Goal: Task Accomplishment & Management: Use online tool/utility

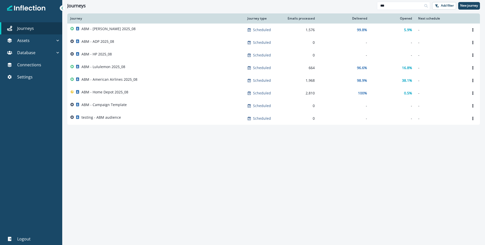
click at [62, 9] on icon at bounding box center [62, 8] width 4 height 4
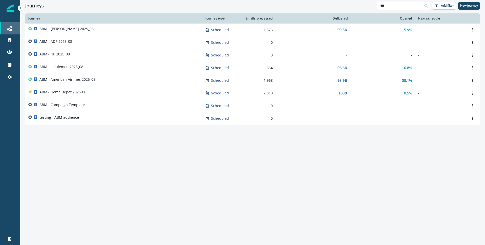
drag, startPoint x: 19, startPoint y: 8, endPoint x: 0, endPoint y: 26, distance: 26.5
click at [19, 9] on icon at bounding box center [21, 8] width 4 height 4
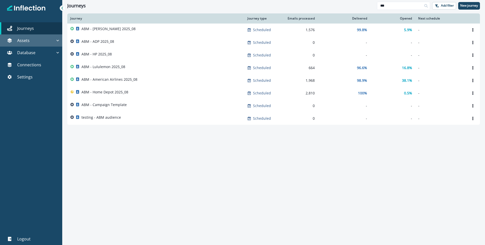
click at [28, 41] on p "Assets" at bounding box center [23, 40] width 12 height 6
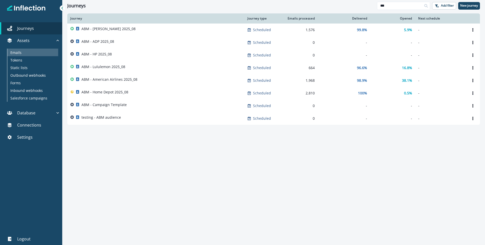
click at [20, 53] on p "Emails" at bounding box center [15, 52] width 11 height 5
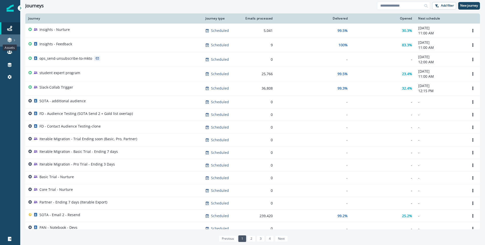
click at [8, 39] on icon at bounding box center [9, 39] width 5 height 5
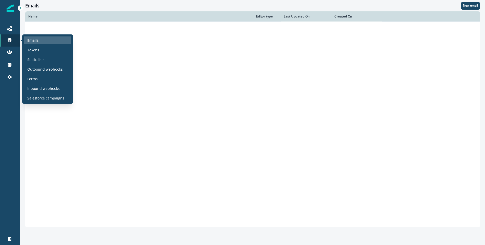
click at [50, 41] on div "Emails" at bounding box center [47, 40] width 47 height 8
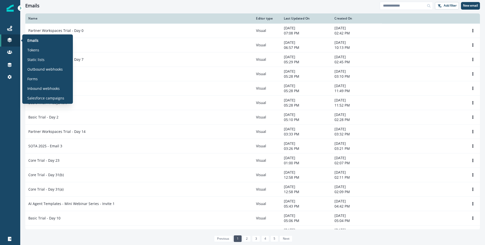
click at [43, 36] on section "Emails Tokens Static lists Outbound webhooks Forms Inbound webhooks Salesforce …" at bounding box center [47, 68] width 51 height 69
click at [42, 40] on div "Emails" at bounding box center [47, 40] width 47 height 8
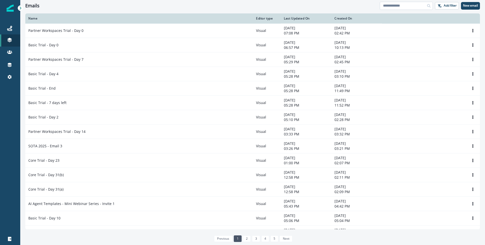
click at [395, 7] on input at bounding box center [406, 6] width 53 height 8
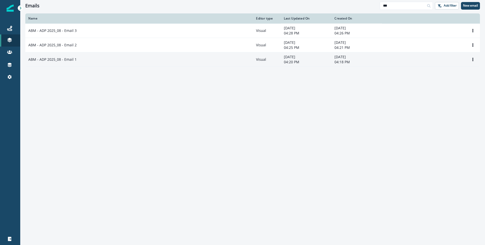
type input "***"
click at [51, 59] on p "ABM - ADP 2025_08 - Email 1" at bounding box center [52, 59] width 48 height 5
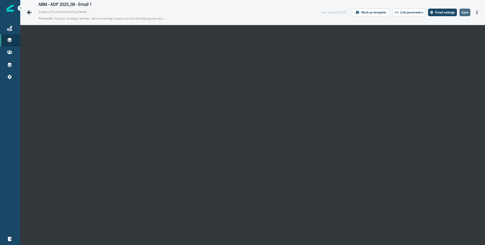
click at [466, 13] on p "Save" at bounding box center [464, 13] width 7 height 4
click at [478, 12] on icon "Actions" at bounding box center [477, 13] width 4 height 4
click at [477, 11] on icon "Actions" at bounding box center [476, 13] width 1 height 4
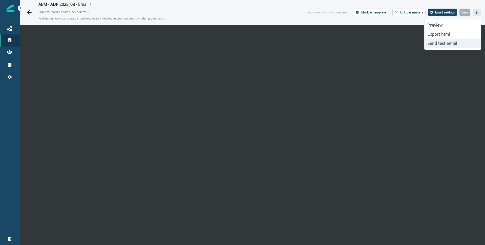
click at [444, 45] on button "Send test email" at bounding box center [452, 43] width 56 height 9
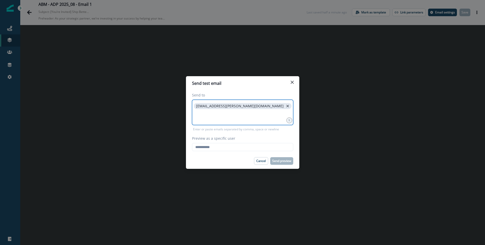
click at [286, 105] on icon "close" at bounding box center [287, 106] width 3 height 3
click at [222, 105] on input at bounding box center [243, 106] width 100 height 10
click at [221, 148] on input "Preview as a specific user" at bounding box center [242, 147] width 101 height 8
type input "**********"
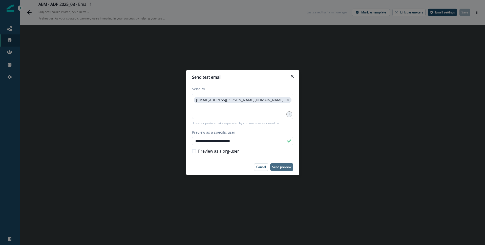
click at [284, 169] on button "Send preview" at bounding box center [281, 167] width 23 height 8
click at [291, 76] on icon "Close" at bounding box center [292, 76] width 3 height 3
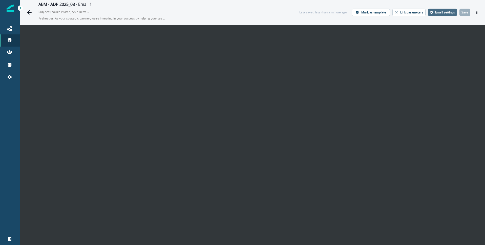
click at [442, 13] on p "Email settings" at bounding box center [445, 13] width 20 height 4
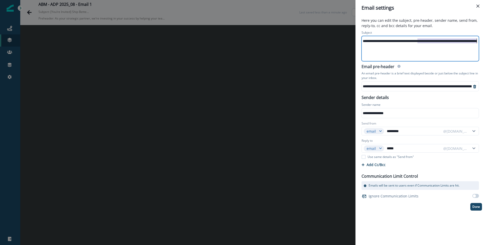
scroll to position [0, 31]
drag, startPoint x: 417, startPoint y: 41, endPoint x: 484, endPoint y: 40, distance: 67.0
click at [485, 40] on html "**********" at bounding box center [242, 122] width 485 height 245
click at [430, 49] on div "**********" at bounding box center [404, 48] width 147 height 25
drag, startPoint x: 404, startPoint y: 40, endPoint x: 464, endPoint y: 39, distance: 59.7
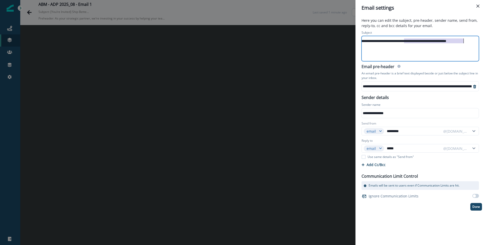
click at [463, 39] on div "**********" at bounding box center [404, 41] width 147 height 8
drag, startPoint x: 409, startPoint y: 40, endPoint x: 485, endPoint y: 39, distance: 76.4
click at [485, 39] on html "**********" at bounding box center [242, 122] width 485 height 245
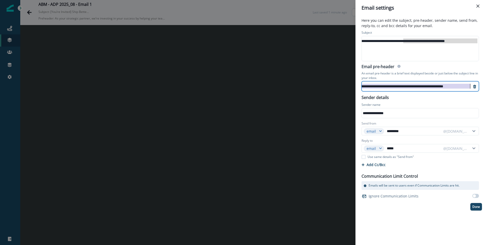
drag, startPoint x: 434, startPoint y: 87, endPoint x: 485, endPoint y: 88, distance: 50.8
click at [485, 88] on html "**********" at bounding box center [242, 122] width 485 height 245
click at [476, 205] on p "Done" at bounding box center [476, 207] width 8 height 4
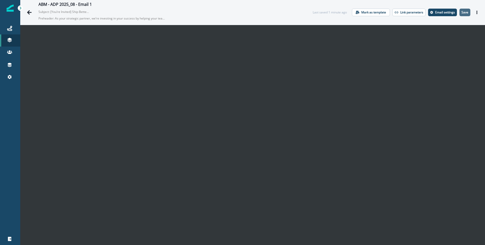
click at [463, 13] on p "Save" at bounding box center [464, 13] width 7 height 4
click at [478, 11] on icon "Actions" at bounding box center [477, 13] width 4 height 4
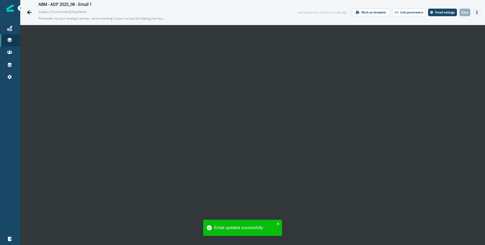
click at [476, 11] on icon "Actions" at bounding box center [477, 13] width 4 height 4
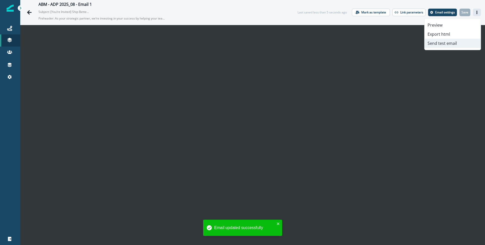
click at [453, 45] on button "Send test email" at bounding box center [452, 43] width 56 height 9
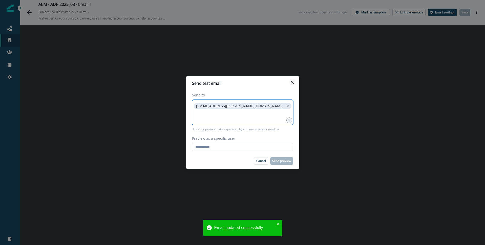
drag, startPoint x: 251, startPoint y: 105, endPoint x: 220, endPoint y: 109, distance: 31.6
click at [285, 105] on icon "close" at bounding box center [287, 106] width 5 height 5
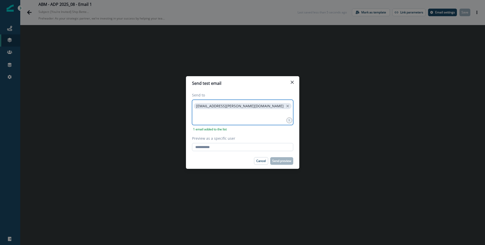
click at [227, 148] on input "Preview as a specific user" at bounding box center [242, 147] width 101 height 8
click at [215, 148] on input "Preview as a specific user" at bounding box center [242, 147] width 101 height 8
type input "**********"
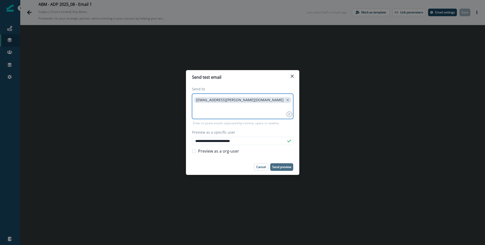
click at [280, 167] on p "Send preview" at bounding box center [281, 167] width 19 height 4
click at [292, 75] on icon "Close" at bounding box center [292, 76] width 3 height 3
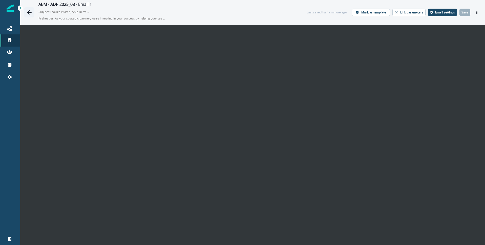
click at [28, 11] on icon "Go back" at bounding box center [29, 12] width 5 height 4
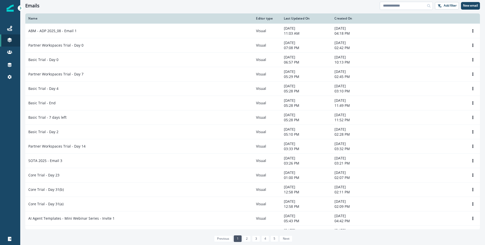
click at [409, 6] on input at bounding box center [406, 6] width 53 height 8
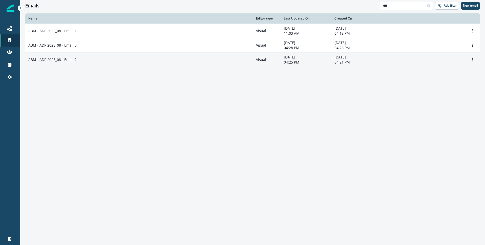
type input "***"
click at [50, 60] on p "ABM - ADP 2025_08 - Email 2" at bounding box center [52, 59] width 48 height 5
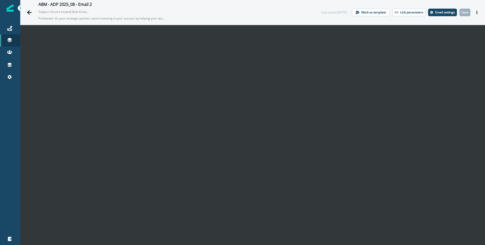
click at [81, 11] on p "Subject: [You’re Invited] Built Exclusively for ADP: Postman API Innovation Hour" at bounding box center [63, 11] width 51 height 7
drag, startPoint x: 63, startPoint y: 12, endPoint x: 242, endPoint y: 0, distance: 179.4
click at [63, 12] on p "Subject: [You’re Invited] Built Exclusively for ADP: Postman API Innovation Hour" at bounding box center [63, 11] width 51 height 7
click at [442, 12] on p "Email settings" at bounding box center [445, 13] width 20 height 4
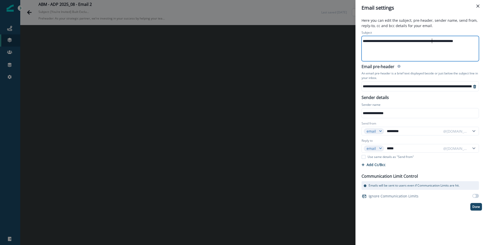
click at [433, 43] on div "**********" at bounding box center [420, 41] width 117 height 8
drag, startPoint x: 369, startPoint y: 42, endPoint x: 456, endPoint y: 44, distance: 86.5
click at [485, 40] on html "**********" at bounding box center [242, 122] width 485 height 245
click at [438, 50] on div "**********" at bounding box center [418, 48] width 117 height 25
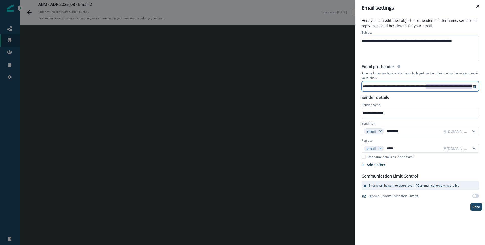
scroll to position [0, 68]
drag, startPoint x: 426, startPoint y: 84, endPoint x: 479, endPoint y: 88, distance: 53.2
click at [485, 89] on div "**********" at bounding box center [419, 130] width 129 height 229
click at [483, 68] on div "**********" at bounding box center [419, 130] width 129 height 229
drag, startPoint x: 479, startPoint y: 7, endPoint x: 465, endPoint y: 24, distance: 22.4
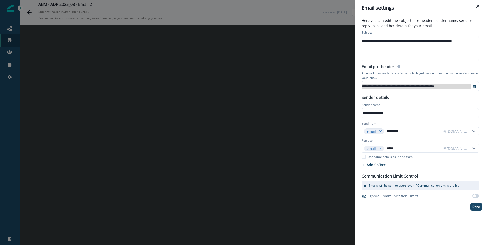
click at [479, 7] on button "Close" at bounding box center [478, 6] width 8 height 8
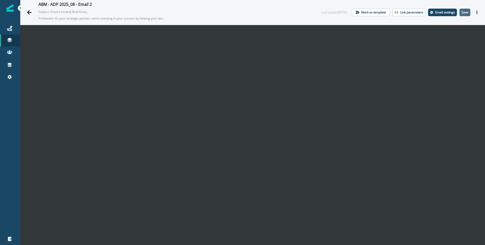
click at [465, 14] on p "Save" at bounding box center [464, 13] width 7 height 4
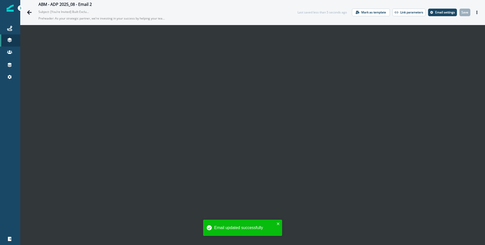
click at [477, 12] on icon "Actions" at bounding box center [476, 13] width 1 height 4
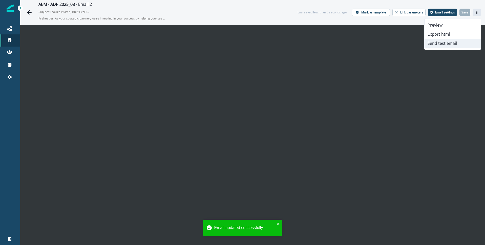
click at [452, 43] on button "Send test email" at bounding box center [452, 43] width 56 height 9
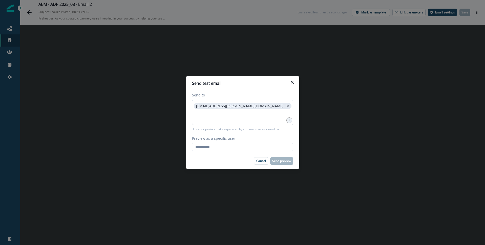
click at [254, 107] on span "[EMAIL_ADDRESS][PERSON_NAME][DOMAIN_NAME]" at bounding box center [243, 106] width 98 height 6
click at [286, 106] on icon "close" at bounding box center [287, 106] width 3 height 3
click at [219, 149] on input "Preview as a specific user" at bounding box center [242, 147] width 101 height 8
click at [220, 146] on input "Preview as a specific user" at bounding box center [242, 147] width 101 height 8
type input "**********"
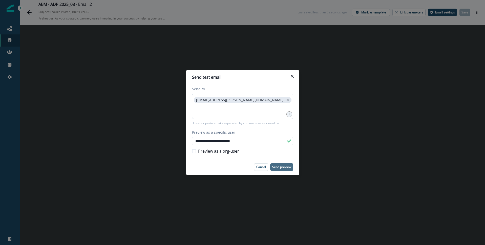
click at [281, 166] on p "Send preview" at bounding box center [281, 167] width 19 height 4
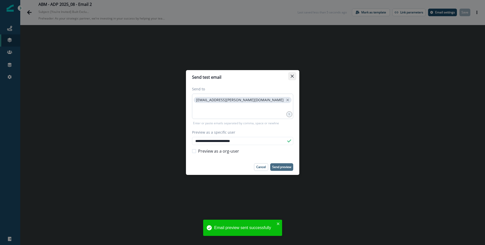
click at [291, 76] on icon "Close" at bounding box center [292, 76] width 3 height 3
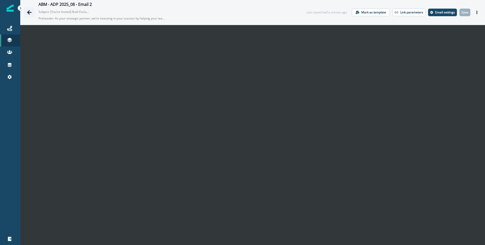
click at [28, 11] on icon "Go back" at bounding box center [29, 12] width 5 height 4
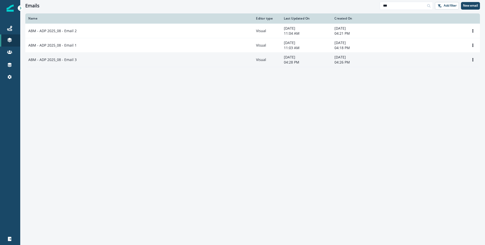
click at [70, 61] on p "ABM - ADP 2025_08 - Email 3" at bounding box center [52, 59] width 48 height 5
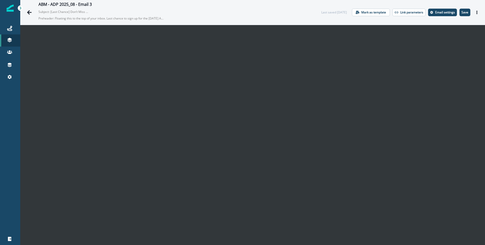
scroll to position [7, 0]
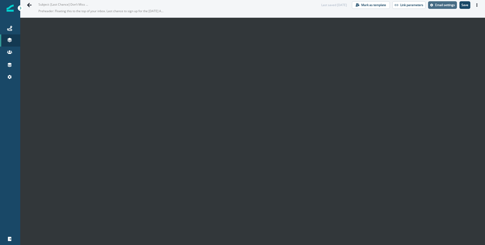
click at [441, 7] on p "Email settings" at bounding box center [445, 5] width 20 height 4
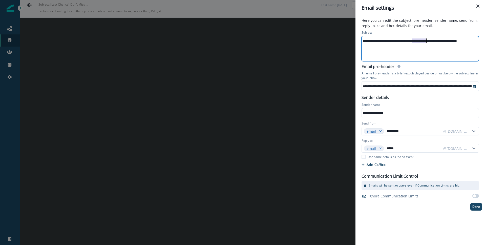
scroll to position [0, 15]
drag, startPoint x: 412, startPoint y: 41, endPoint x: 481, endPoint y: 38, distance: 69.1
click at [484, 38] on div "**********" at bounding box center [419, 130] width 129 height 229
click at [419, 43] on div "**********" at bounding box center [412, 41] width 131 height 8
drag, startPoint x: 437, startPoint y: 40, endPoint x: 485, endPoint y: 39, distance: 48.3
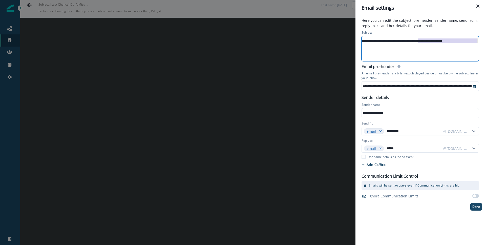
click at [485, 39] on html "**********" at bounding box center [242, 122] width 485 height 245
drag, startPoint x: 396, startPoint y: 42, endPoint x: 485, endPoint y: 40, distance: 89.3
click at [485, 40] on html "**********" at bounding box center [242, 122] width 485 height 245
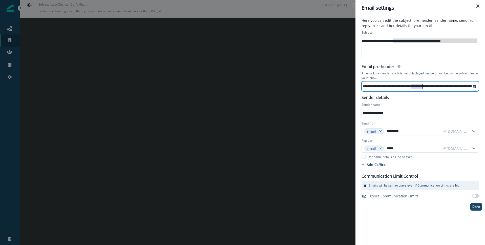
scroll to position [0, 0]
drag, startPoint x: 415, startPoint y: 86, endPoint x: 485, endPoint y: 82, distance: 69.9
click at [485, 82] on html "**********" at bounding box center [242, 122] width 485 height 245
drag, startPoint x: 441, startPoint y: 87, endPoint x: 465, endPoint y: 86, distance: 24.6
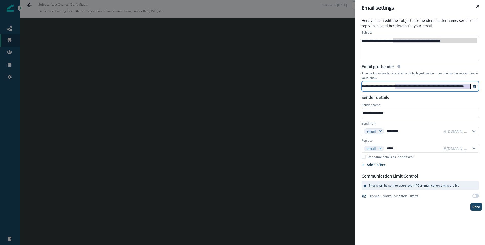
click at [485, 87] on html "**********" at bounding box center [242, 122] width 485 height 245
click at [438, 86] on div "**********" at bounding box center [413, 86] width 192 height 8
drag, startPoint x: 449, startPoint y: 86, endPoint x: 485, endPoint y: 86, distance: 36.4
click at [485, 86] on html "**********" at bounding box center [242, 122] width 485 height 245
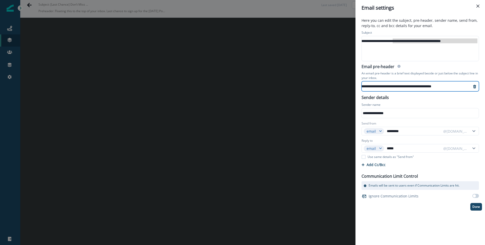
scroll to position [0, 89]
click at [478, 207] on p "Done" at bounding box center [476, 207] width 8 height 4
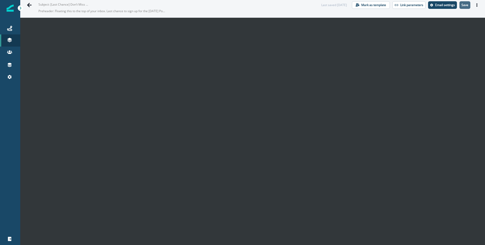
click at [466, 5] on p "Save" at bounding box center [464, 5] width 7 height 4
click at [476, 5] on icon "Actions" at bounding box center [476, 5] width 1 height 4
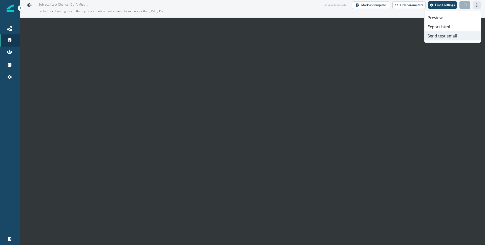
click at [450, 36] on button "Send test email" at bounding box center [452, 35] width 56 height 9
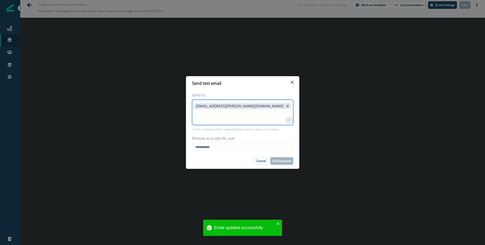
click at [285, 106] on icon "close" at bounding box center [287, 106] width 5 height 5
click at [201, 105] on input at bounding box center [243, 106] width 100 height 10
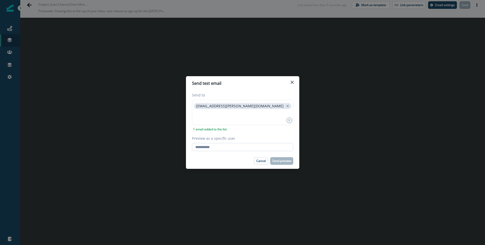
click at [221, 149] on input "Preview as a specific user" at bounding box center [242, 147] width 101 height 8
click at [213, 149] on input "Preview as a specific user" at bounding box center [242, 147] width 101 height 8
type input "**********"
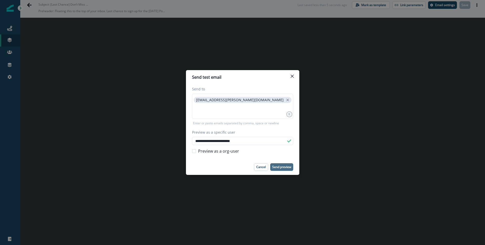
click at [283, 168] on p "Send preview" at bounding box center [281, 167] width 19 height 4
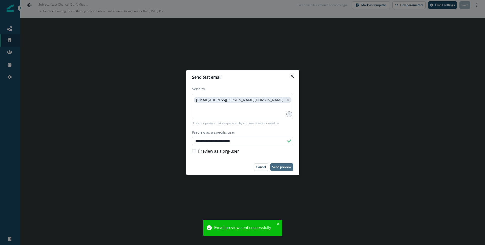
click at [160, 99] on div "**********" at bounding box center [242, 122] width 485 height 245
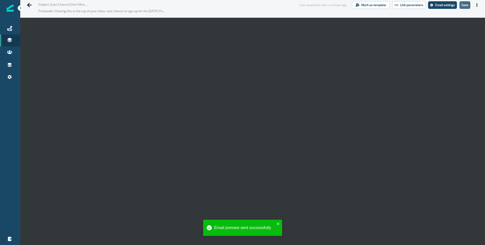
click at [465, 5] on p "Save" at bounding box center [464, 5] width 7 height 4
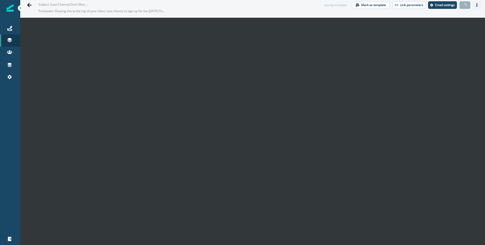
click at [476, 5] on icon "Actions" at bounding box center [477, 5] width 4 height 4
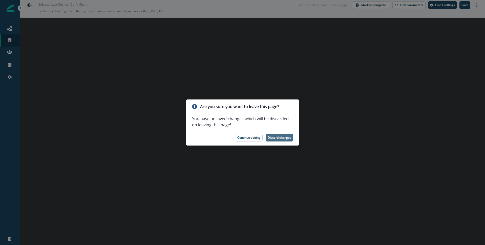
click at [284, 136] on p "Discard changes" at bounding box center [280, 138] width 24 height 4
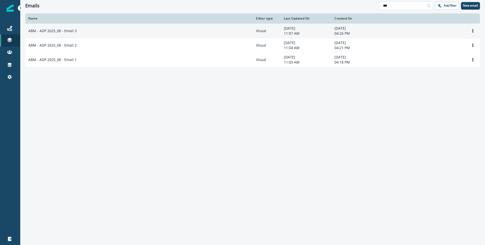
click at [76, 33] on div "ABM - ADP 2025_08 - Email 3" at bounding box center [139, 30] width 222 height 5
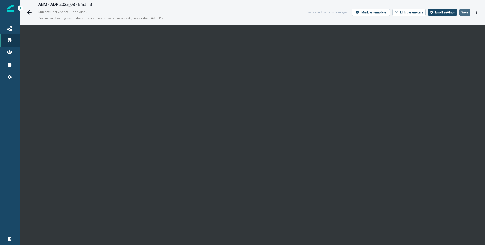
click at [466, 13] on p "Save" at bounding box center [464, 13] width 7 height 4
click at [476, 12] on icon "Actions" at bounding box center [477, 13] width 4 height 4
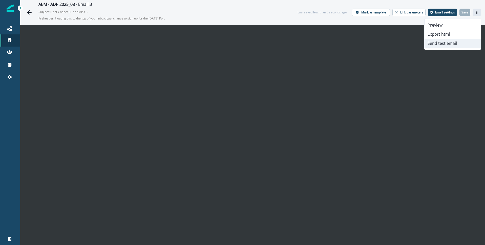
click at [457, 45] on button "Send test email" at bounding box center [452, 43] width 56 height 9
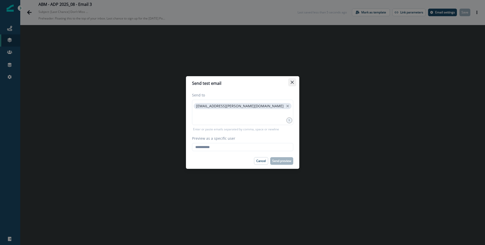
click at [294, 83] on button "Close" at bounding box center [292, 82] width 8 height 8
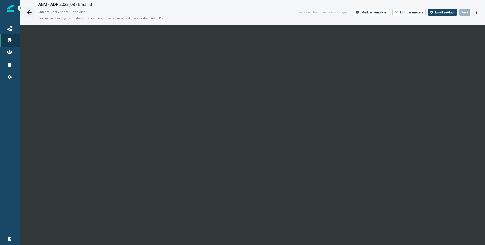
click at [31, 12] on icon "Go back" at bounding box center [29, 12] width 5 height 4
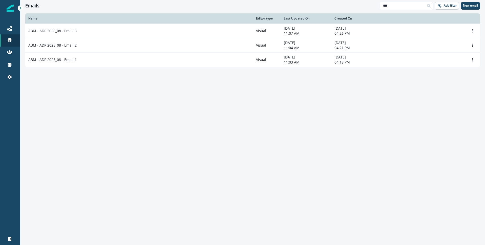
click at [69, 42] on td "ABM - ADP 2025_08 - Email 2" at bounding box center [139, 45] width 228 height 14
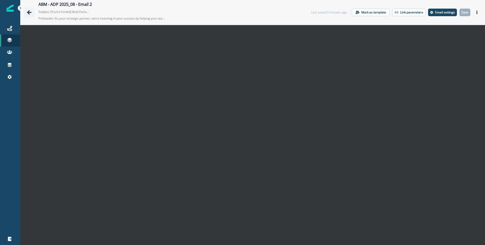
click at [31, 11] on icon "Go back" at bounding box center [29, 12] width 5 height 5
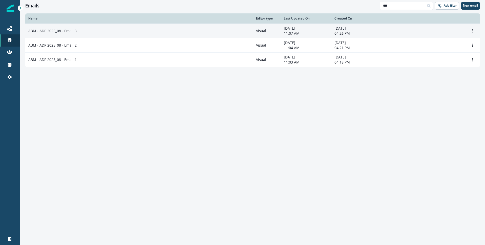
click at [73, 31] on p "ABM - ADP 2025_08 - Email 3" at bounding box center [52, 30] width 48 height 5
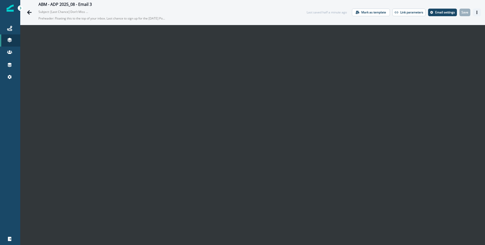
scroll to position [3, 0]
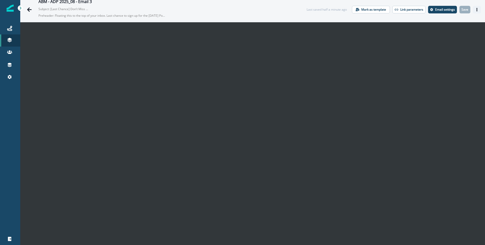
click at [477, 13] on button "Actions" at bounding box center [477, 10] width 8 height 8
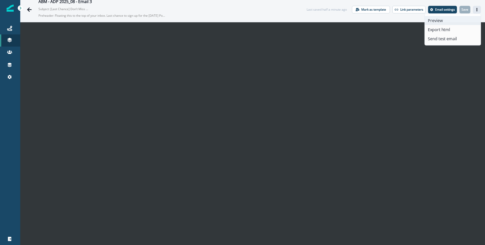
scroll to position [5, 0]
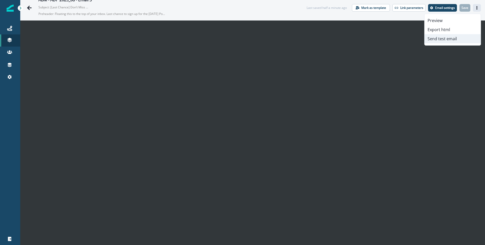
click at [455, 39] on button "Send test email" at bounding box center [452, 38] width 56 height 9
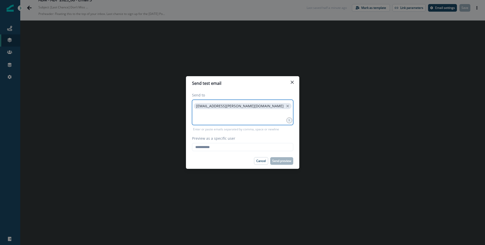
drag, startPoint x: 249, startPoint y: 107, endPoint x: 240, endPoint y: 109, distance: 9.1
click at [285, 107] on icon "close" at bounding box center [287, 106] width 5 height 5
click at [212, 109] on input at bounding box center [243, 106] width 100 height 10
click at [217, 146] on input "Preview as a specific user" at bounding box center [242, 147] width 101 height 8
click at [213, 148] on input "Preview as a specific user" at bounding box center [242, 147] width 101 height 8
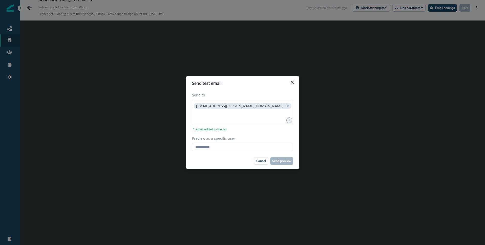
type input "**********"
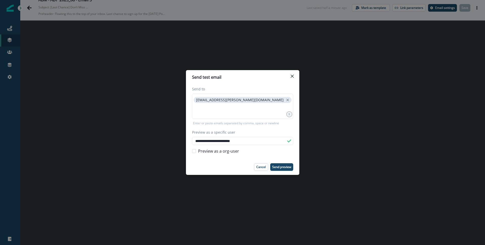
click at [292, 77] on icon "Close" at bounding box center [292, 76] width 3 height 3
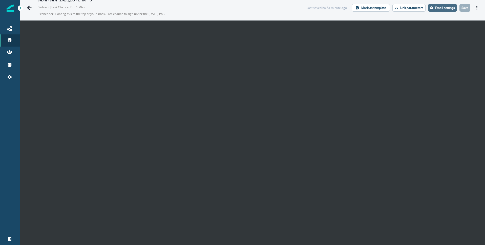
click at [440, 8] on p "Email settings" at bounding box center [445, 8] width 20 height 4
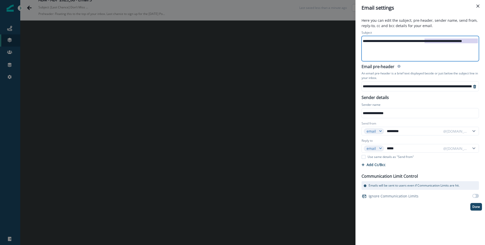
scroll to position [0, 21]
drag, startPoint x: 424, startPoint y: 44, endPoint x: 485, endPoint y: 46, distance: 61.5
click at [485, 46] on html "**********" at bounding box center [242, 122] width 485 height 245
drag, startPoint x: 427, startPoint y: 85, endPoint x: 415, endPoint y: 88, distance: 12.9
click at [427, 85] on div "**********" at bounding box center [461, 86] width 199 height 8
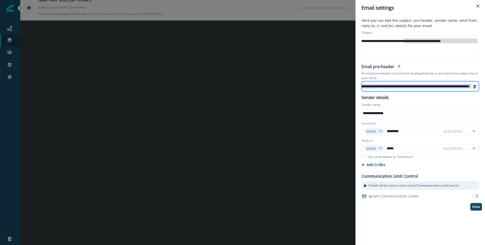
drag, startPoint x: 410, startPoint y: 88, endPoint x: 485, endPoint y: 88, distance: 74.9
click at [485, 88] on html "**********" at bounding box center [242, 122] width 485 height 245
drag, startPoint x: 478, startPoint y: 4, endPoint x: 472, endPoint y: 3, distance: 6.0
click at [478, 4] on button "Close" at bounding box center [478, 6] width 8 height 8
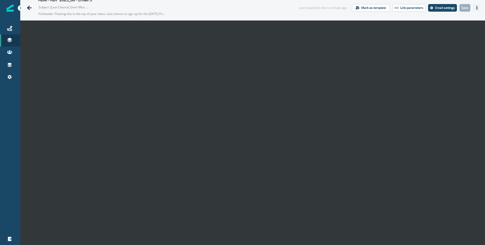
click at [474, 7] on button "Actions" at bounding box center [477, 8] width 8 height 8
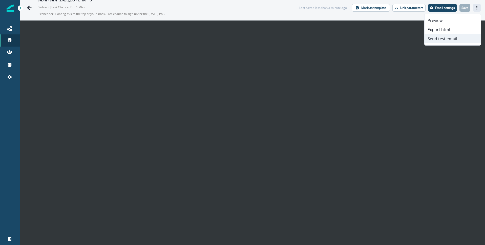
click at [454, 39] on button "Send test email" at bounding box center [452, 38] width 56 height 9
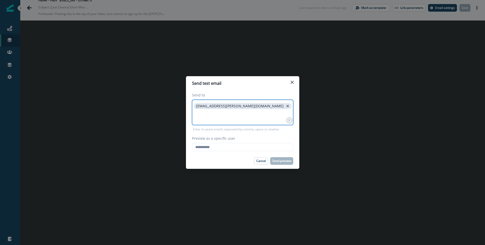
click at [286, 106] on icon "close" at bounding box center [287, 106] width 3 height 3
click at [207, 111] on input at bounding box center [243, 106] width 100 height 10
click at [227, 148] on input "Preview as a specific user" at bounding box center [242, 147] width 101 height 8
click at [214, 148] on input "Preview as a specific user" at bounding box center [242, 147] width 101 height 8
type input "**********"
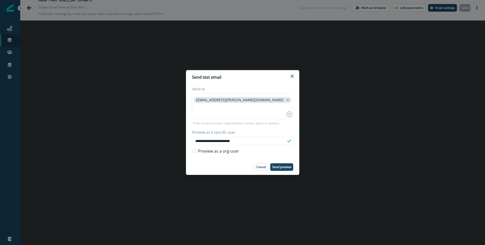
drag, startPoint x: 281, startPoint y: 167, endPoint x: 197, endPoint y: 172, distance: 83.9
click at [280, 167] on p "Send preview" at bounding box center [281, 167] width 19 height 4
click at [291, 75] on icon "Close" at bounding box center [291, 76] width 3 height 3
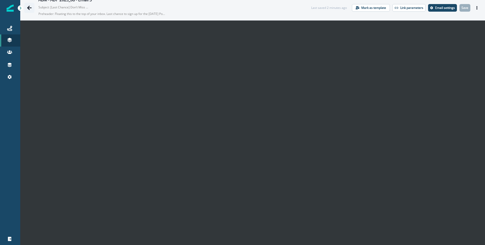
click at [29, 8] on icon "Go back" at bounding box center [29, 8] width 5 height 4
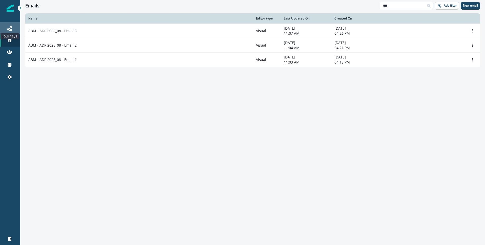
click at [8, 27] on icon at bounding box center [9, 28] width 5 height 5
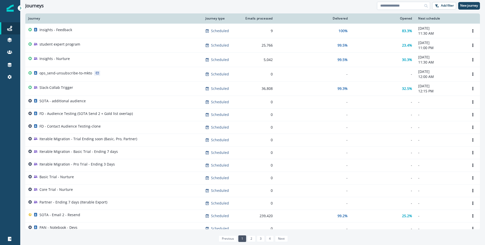
click at [406, 6] on input at bounding box center [403, 6] width 53 height 8
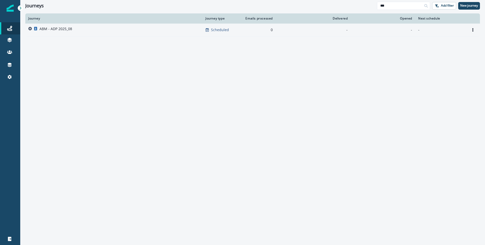
type input "***"
click at [61, 30] on p "ABM - ADP 2025_08" at bounding box center [55, 28] width 33 height 5
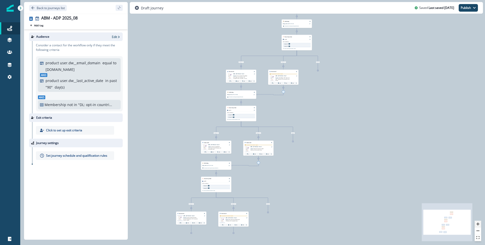
click at [478, 222] on icon "zoom in" at bounding box center [477, 223] width 3 height 3
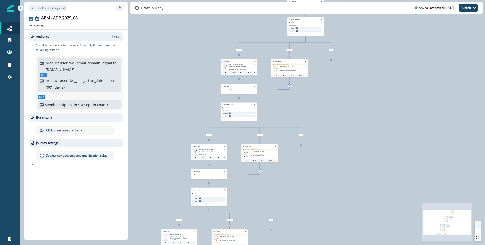
click at [478, 222] on icon "zoom in" at bounding box center [477, 223] width 3 height 3
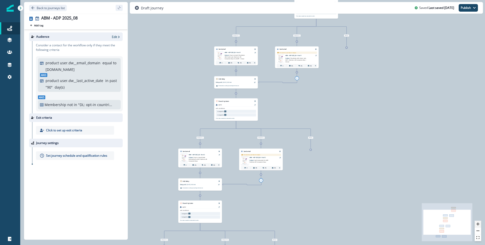
click at [478, 223] on icon "zoom in" at bounding box center [477, 223] width 3 height 3
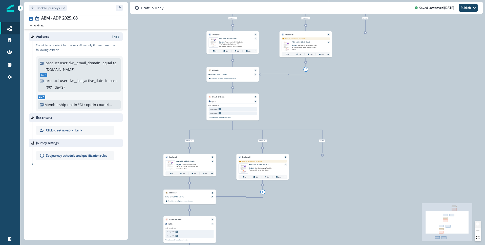
click at [478, 223] on icon "zoom in" at bounding box center [477, 223] width 3 height 3
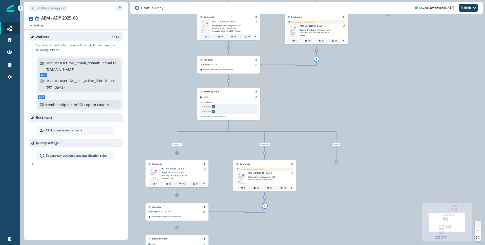
click at [478, 223] on icon "zoom in" at bounding box center [477, 223] width 3 height 3
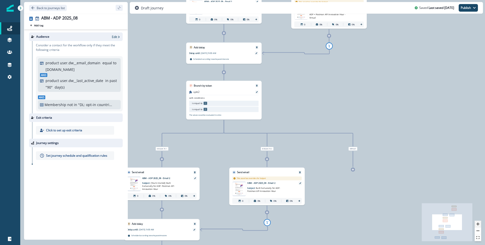
click at [478, 223] on icon "zoom in" at bounding box center [477, 223] width 3 height 3
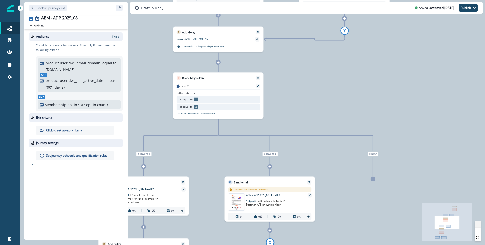
click at [478, 223] on icon "zoom in" at bounding box center [477, 223] width 3 height 3
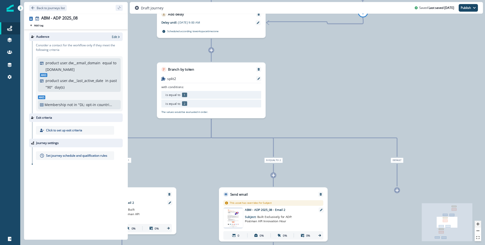
click at [478, 223] on icon "zoom in" at bounding box center [477, 223] width 3 height 3
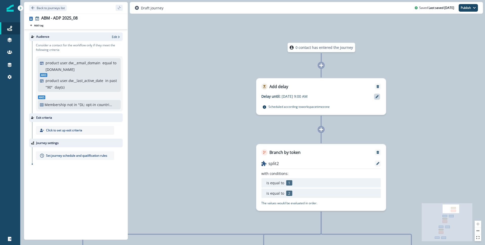
click at [377, 97] on icon at bounding box center [376, 96] width 3 height 3
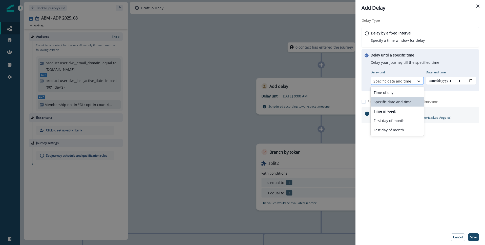
click at [398, 80] on div at bounding box center [392, 81] width 38 height 6
drag, startPoint x: 451, startPoint y: 77, endPoint x: 477, endPoint y: 81, distance: 26.6
click at [451, 77] on input "Date and time" at bounding box center [451, 81] width 51 height 8
click at [471, 80] on input "Date and time" at bounding box center [451, 81] width 51 height 8
click at [444, 80] on input "Date and time" at bounding box center [451, 81] width 51 height 8
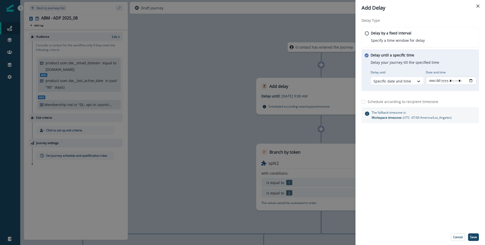
click at [469, 80] on input "Date and time" at bounding box center [451, 81] width 51 height 8
type input "**********"
click at [447, 180] on div "Delay Type Delay by a fixed interval Specify a time window for delay Delay unti…" at bounding box center [419, 122] width 129 height 213
click at [474, 237] on p "Save" at bounding box center [473, 237] width 7 height 4
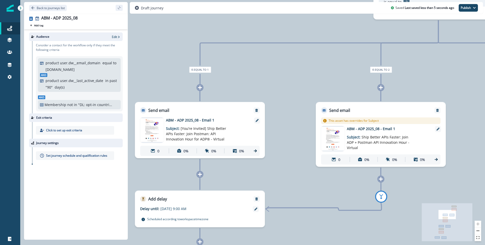
click at [151, 129] on img at bounding box center [152, 130] width 24 height 24
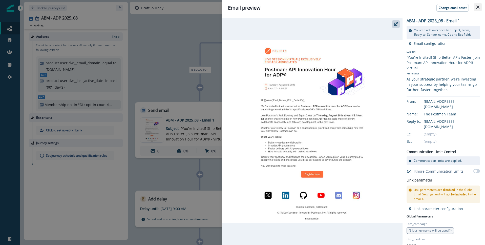
click at [480, 8] on button "Close" at bounding box center [478, 7] width 8 height 8
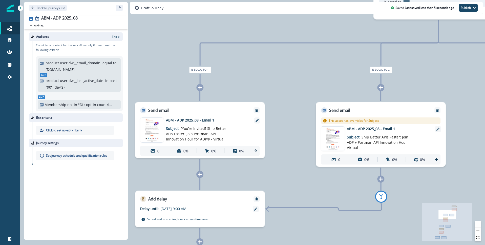
click at [333, 132] on img at bounding box center [333, 139] width 24 height 24
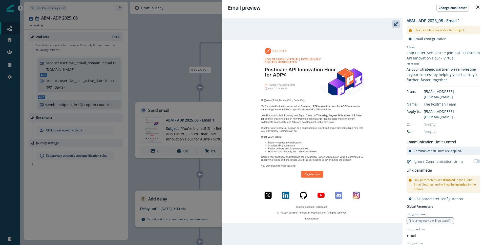
drag, startPoint x: 478, startPoint y: 7, endPoint x: 450, endPoint y: 23, distance: 32.0
click at [478, 7] on icon "Close" at bounding box center [477, 7] width 3 height 3
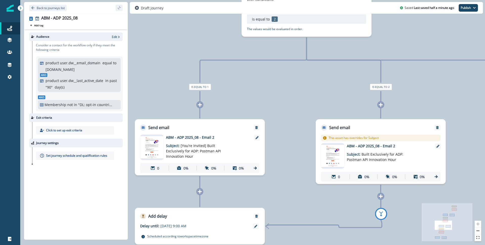
click at [162, 150] on img at bounding box center [152, 147] width 24 height 22
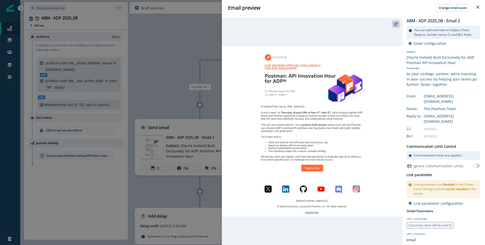
drag, startPoint x: 478, startPoint y: 6, endPoint x: 473, endPoint y: 9, distance: 5.8
click at [478, 6] on icon "Close" at bounding box center [477, 7] width 3 height 3
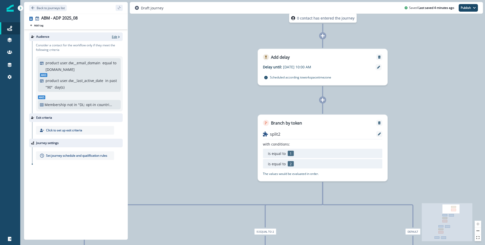
click at [116, 37] on p "Edit" at bounding box center [114, 37] width 5 height 4
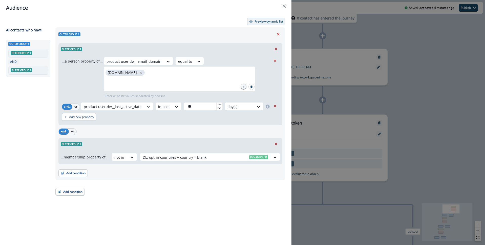
click at [268, 21] on p "Preview dynamic list" at bounding box center [268, 22] width 29 height 4
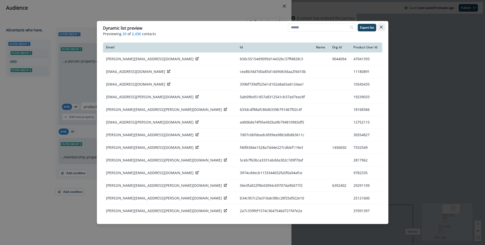
click at [381, 28] on icon "Close" at bounding box center [381, 27] width 3 height 3
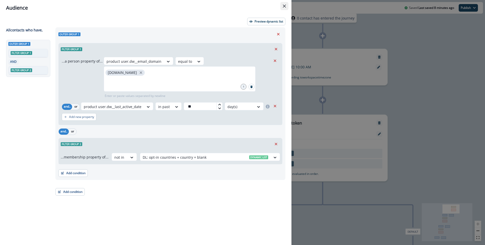
click at [284, 6] on icon "Close" at bounding box center [284, 6] width 3 height 3
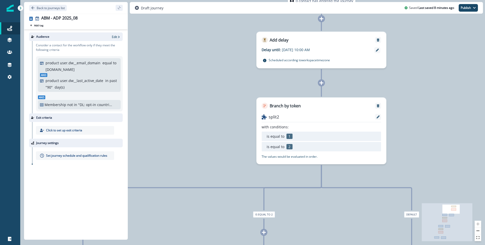
click at [64, 62] on p "product user.dw__email_domain" at bounding box center [73, 62] width 55 height 5
click at [118, 37] on icon "button" at bounding box center [119, 37] width 4 height 4
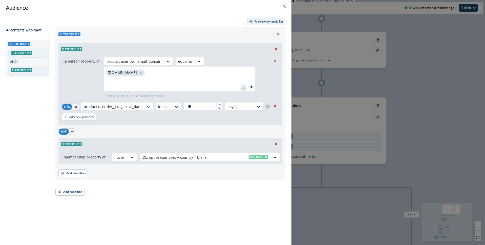
click at [267, 20] on p "Preview dynamic list" at bounding box center [268, 22] width 29 height 4
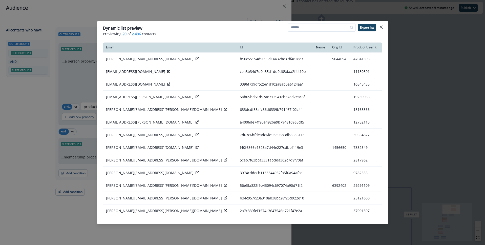
scroll to position [92, 0]
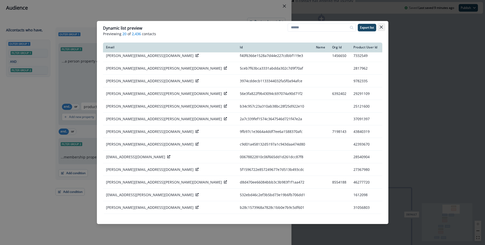
click at [381, 27] on icon "Close" at bounding box center [380, 27] width 3 height 3
